Goal: Navigation & Orientation: Find specific page/section

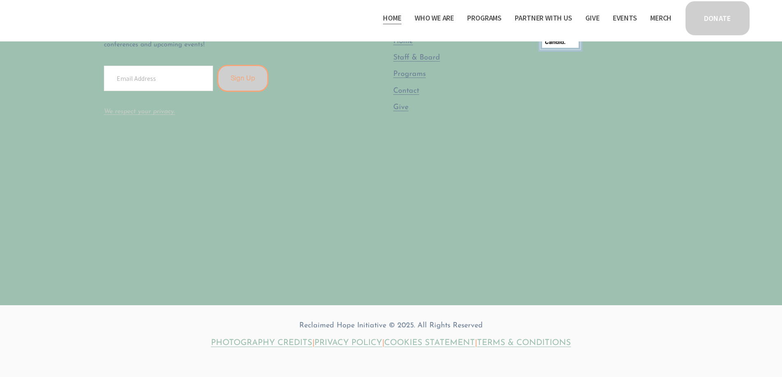
scroll to position [2543, 0]
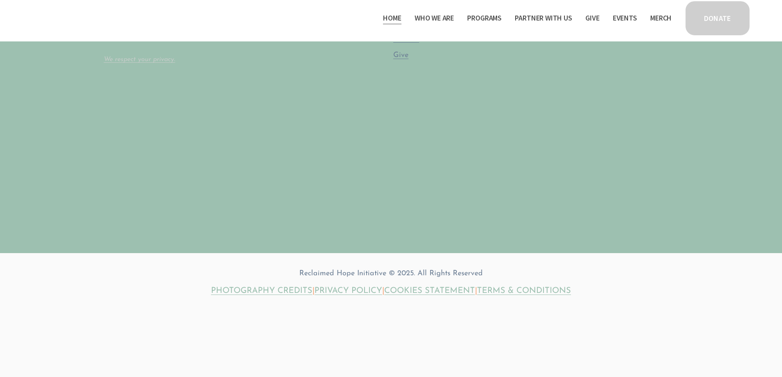
click at [440, 18] on span "Who We Are" at bounding box center [434, 18] width 39 height 12
click at [439, 19] on span "Who We Are" at bounding box center [434, 18] width 39 height 12
click at [0, 0] on span "Staff & Board" at bounding box center [0, 0] width 0 height 0
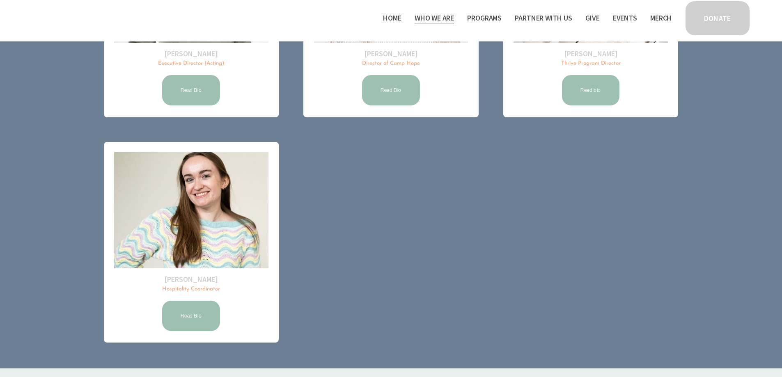
scroll to position [411, 0]
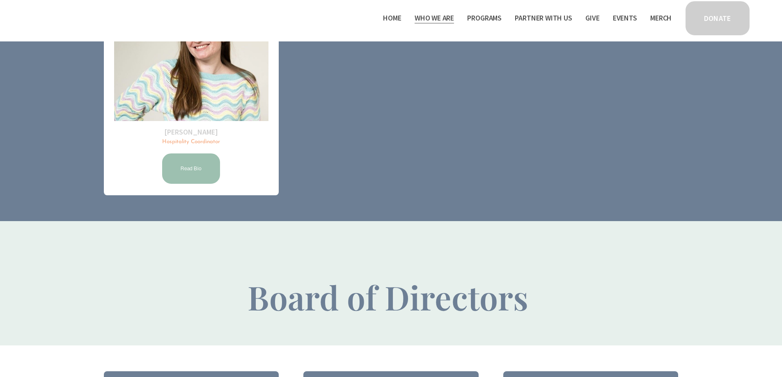
click at [540, 16] on span "Partner With Us" at bounding box center [543, 18] width 57 height 12
click at [388, 18] on link "Home" at bounding box center [392, 17] width 18 height 13
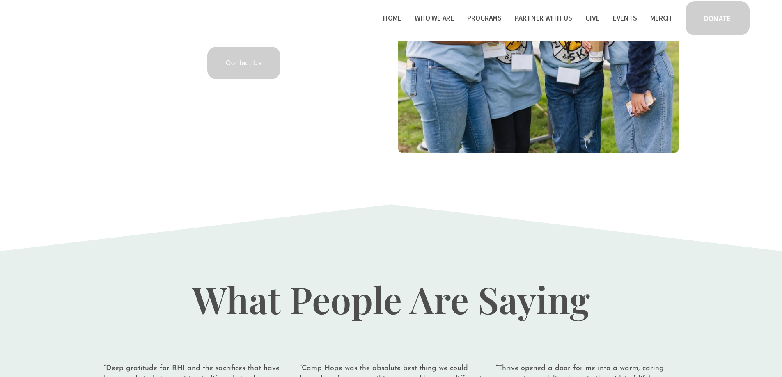
scroll to position [1684, 0]
